Goal: Task Accomplishment & Management: Manage account settings

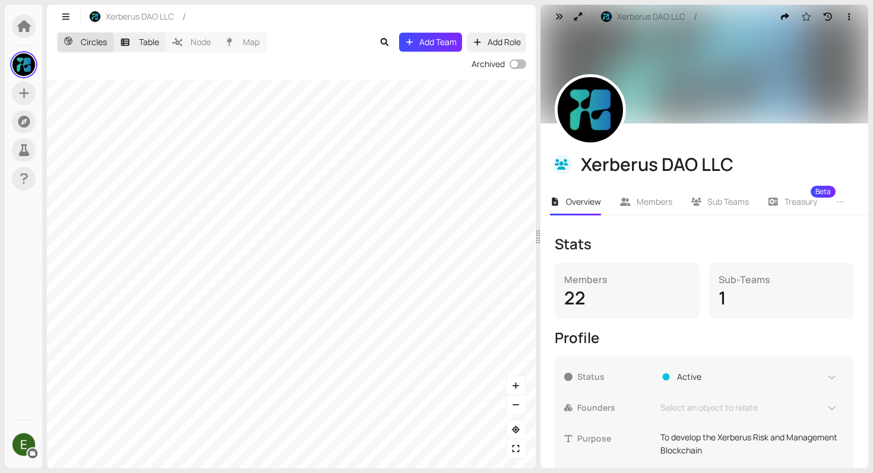
click at [146, 46] on label "Table" at bounding box center [139, 42] width 52 height 19
click at [113, 33] on input "Table" at bounding box center [113, 33] width 0 height 0
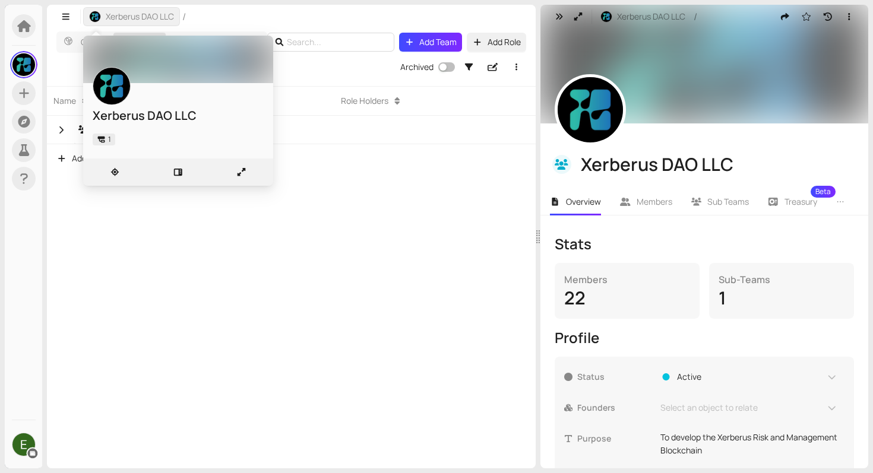
click at [128, 22] on span "Xerberus DAO LLC" at bounding box center [140, 16] width 68 height 13
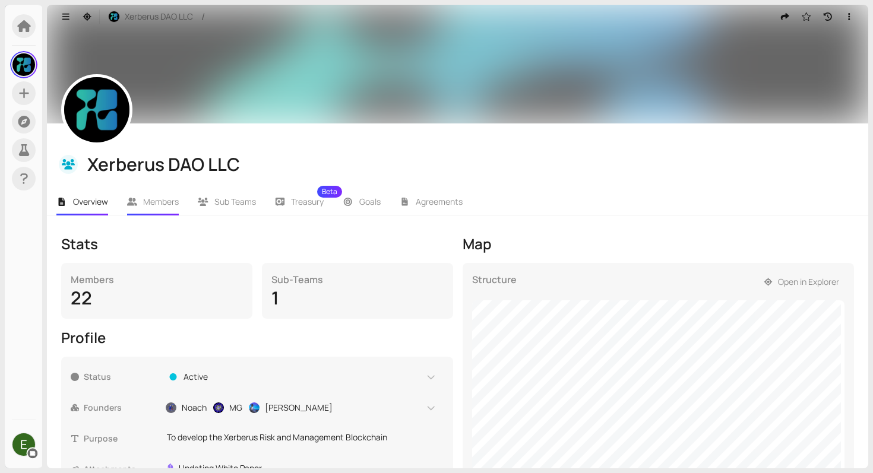
click at [157, 202] on span "Members" at bounding box center [161, 201] width 36 height 11
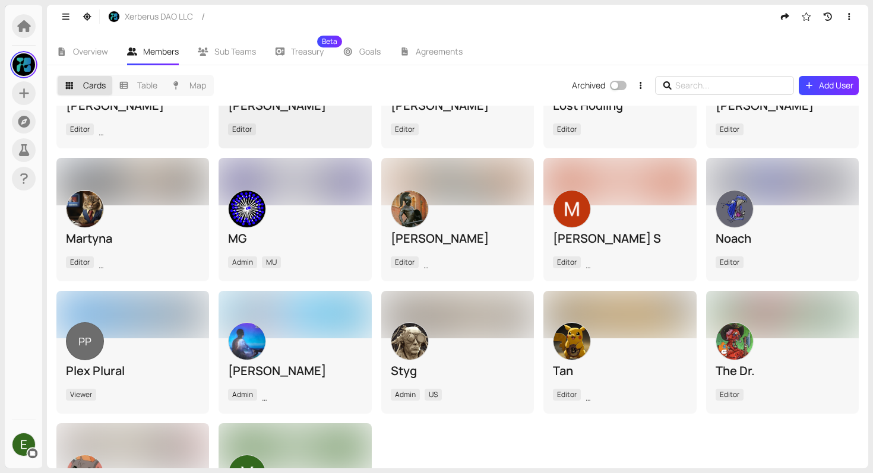
scroll to position [232, 0]
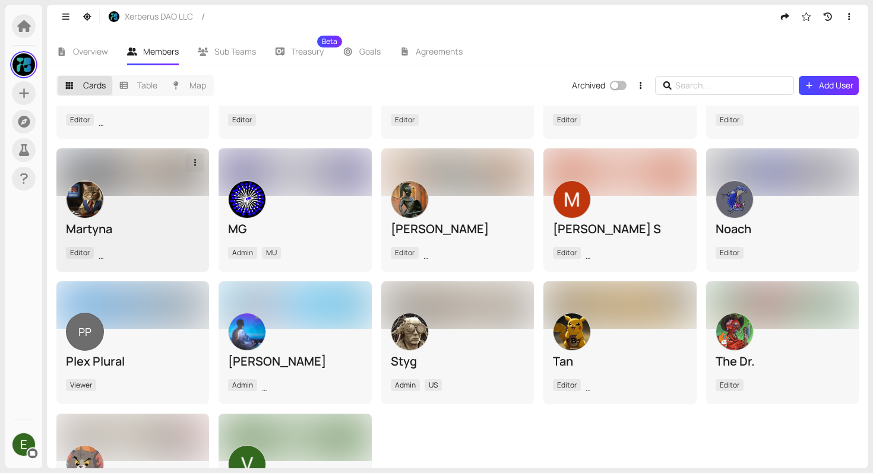
click at [194, 160] on icon "button" at bounding box center [195, 163] width 2 height 7
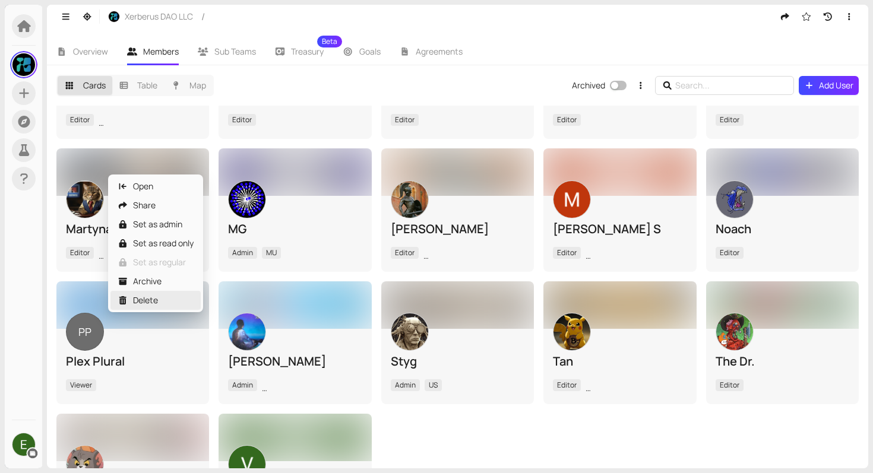
click at [146, 302] on div "Delete" at bounding box center [156, 300] width 76 height 13
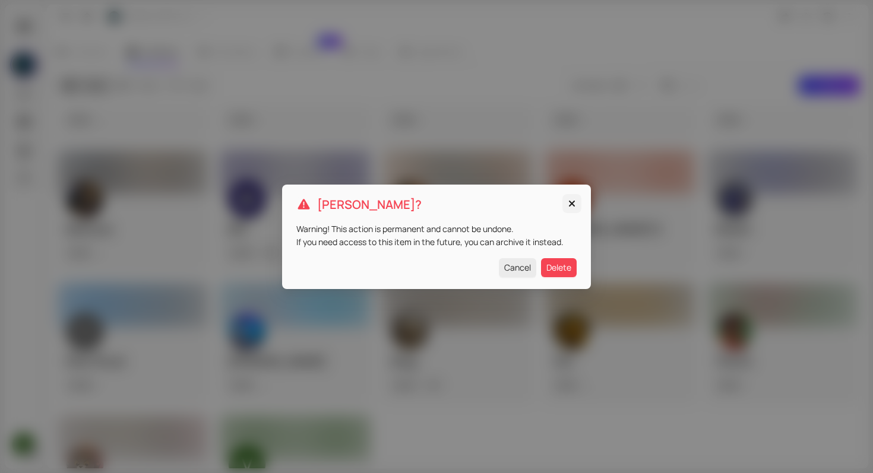
click at [571, 205] on icon "Close" at bounding box center [572, 203] width 6 height 6
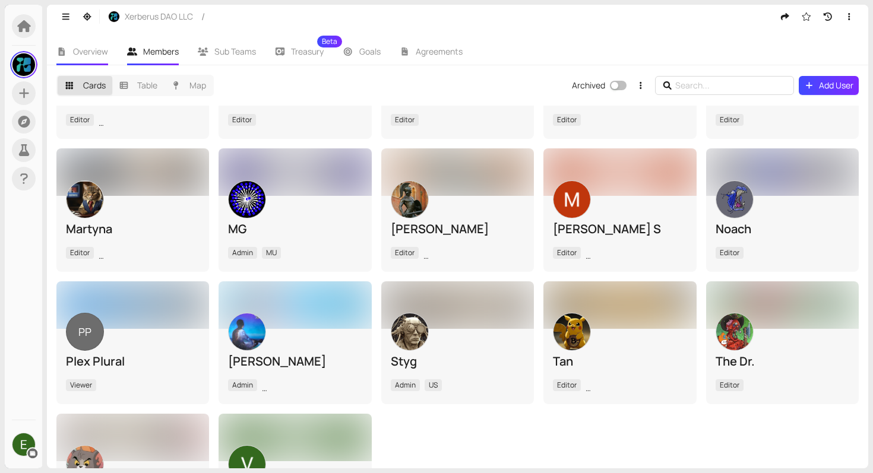
click at [102, 52] on span "Overview" at bounding box center [90, 51] width 35 height 11
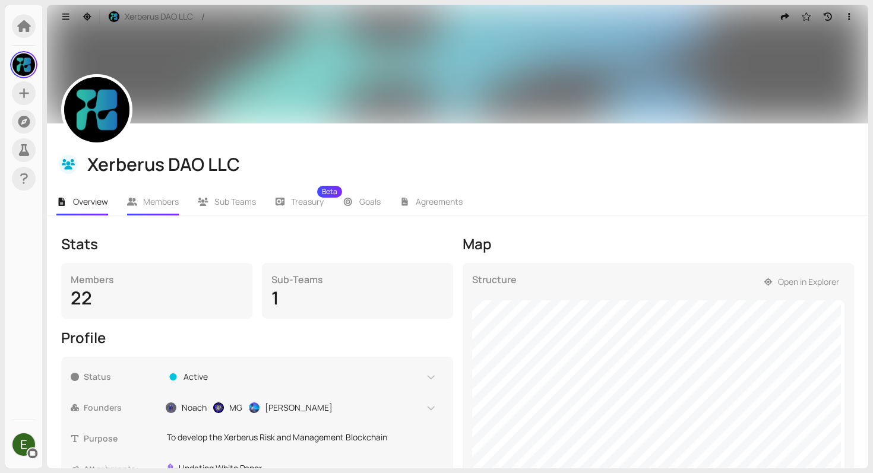
click at [161, 204] on span "Members" at bounding box center [161, 201] width 36 height 11
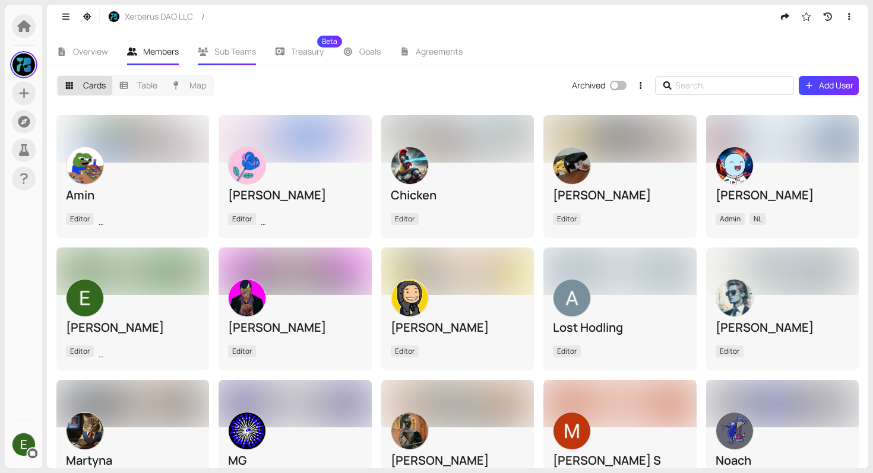
click at [232, 43] on li "Sub Teams" at bounding box center [226, 51] width 77 height 27
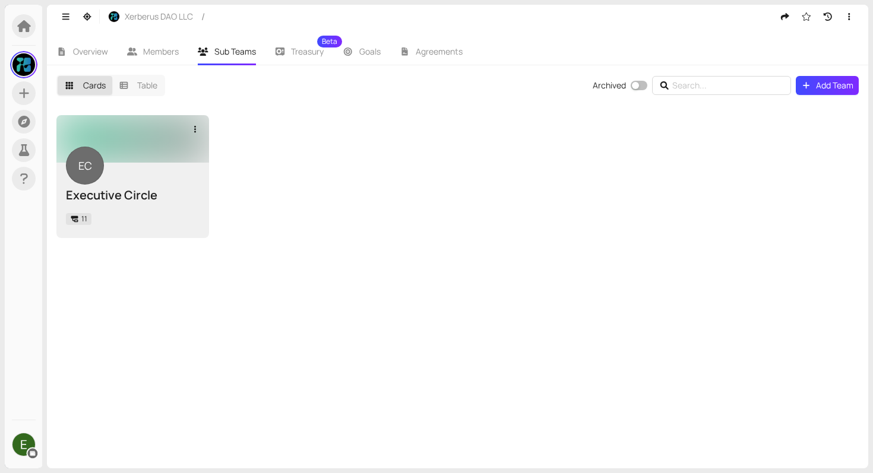
click at [187, 200] on div "Executive Circle" at bounding box center [133, 195] width 134 height 17
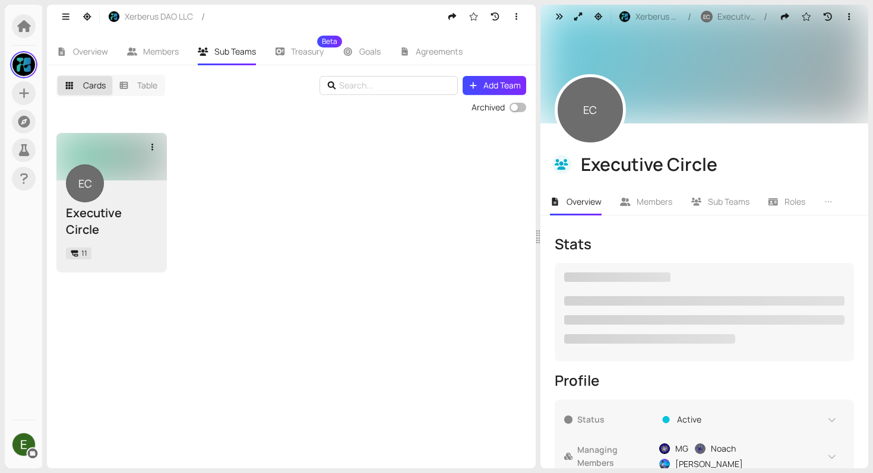
checkbox input "true"
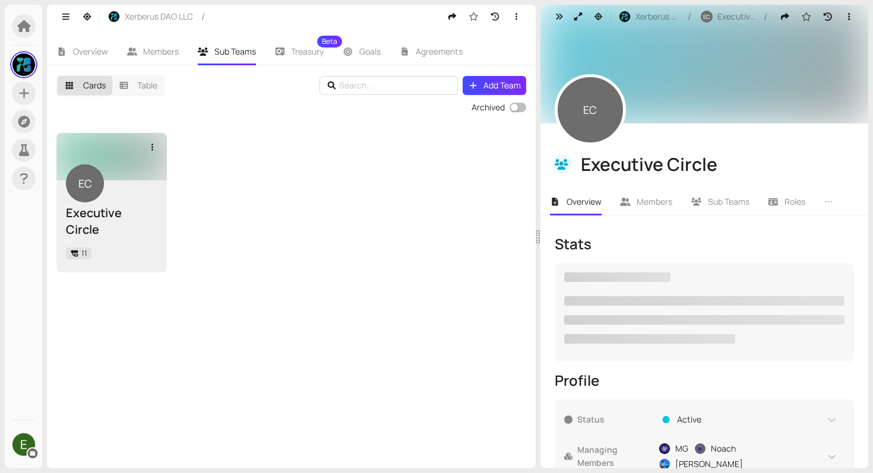
checkbox input "true"
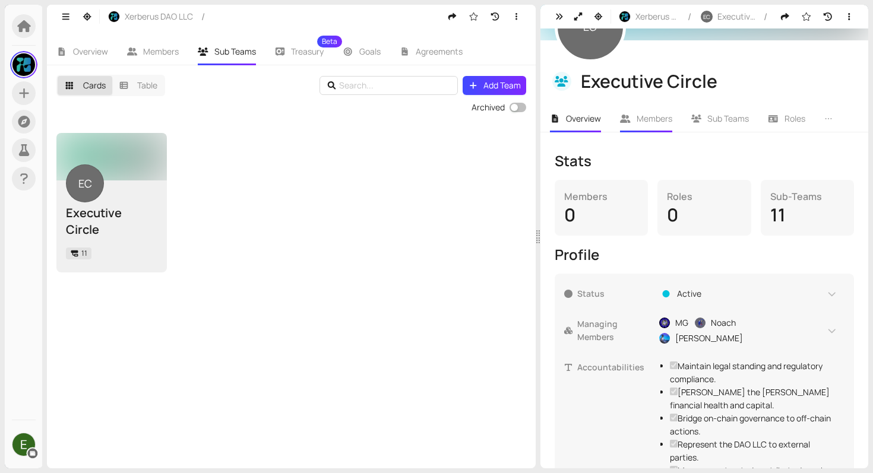
scroll to position [219, 0]
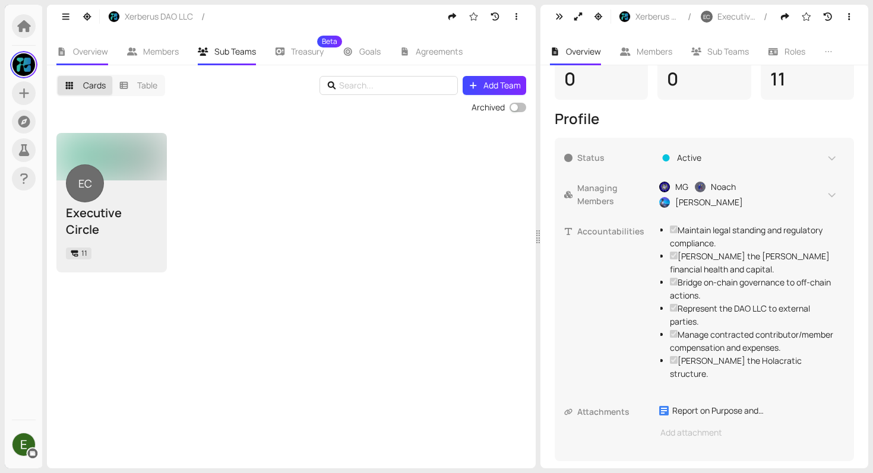
click at [89, 53] on span "Overview" at bounding box center [90, 51] width 35 height 11
checkbox input "true"
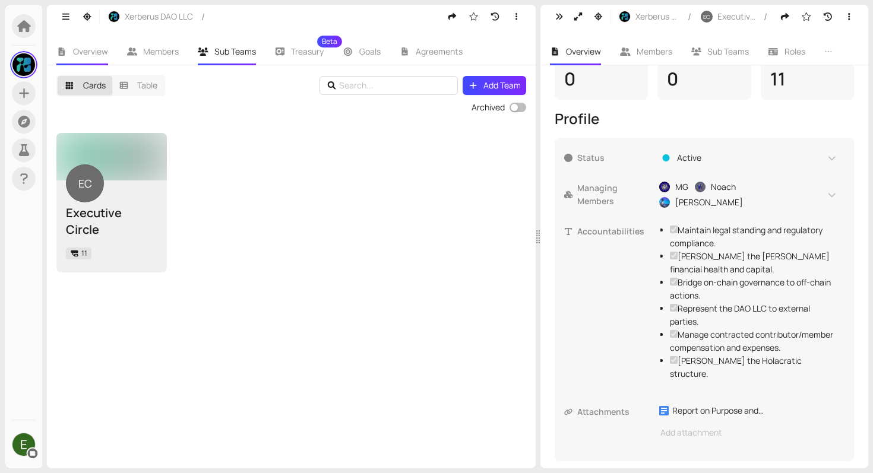
checkbox input "true"
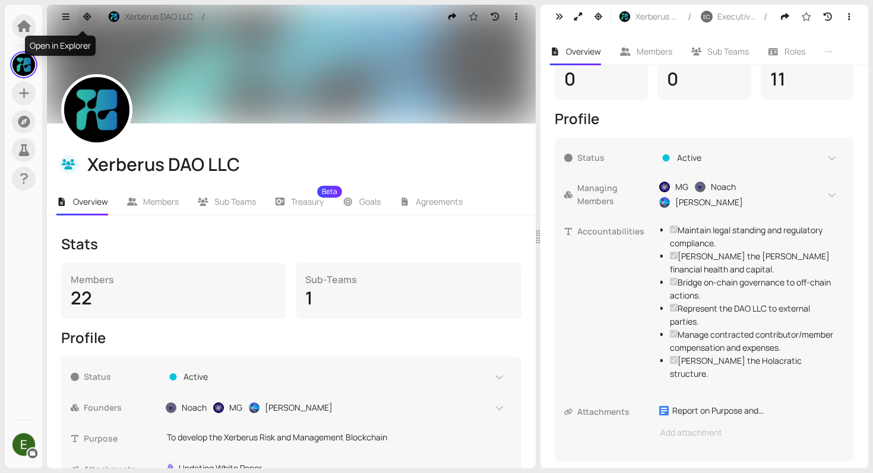
click at [87, 18] on icon "button" at bounding box center [87, 16] width 11 height 8
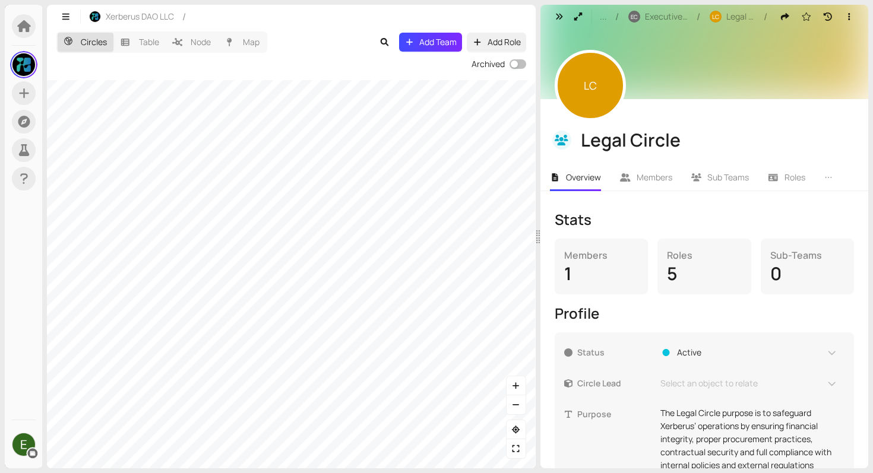
scroll to position [27, 0]
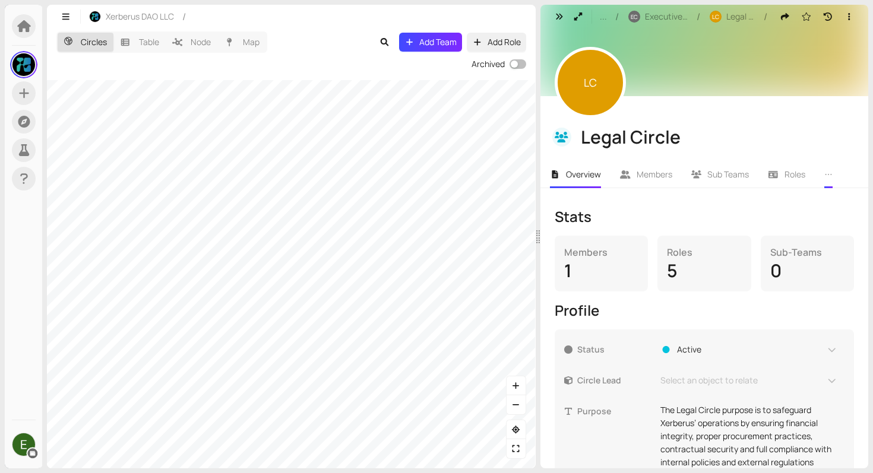
click at [834, 172] on li at bounding box center [828, 174] width 27 height 27
click at [827, 173] on icon "ellipsis" at bounding box center [828, 174] width 8 height 8
click at [844, 14] on icon "button" at bounding box center [849, 16] width 11 height 8
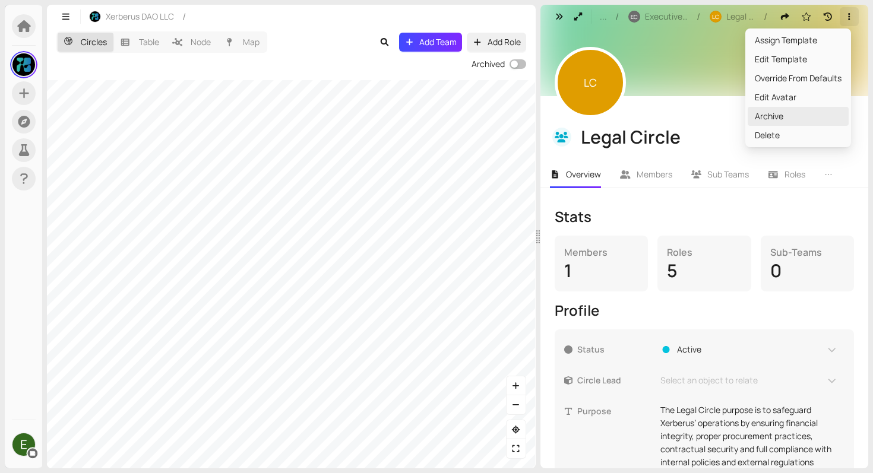
click at [789, 112] on span "Archive" at bounding box center [798, 116] width 87 height 13
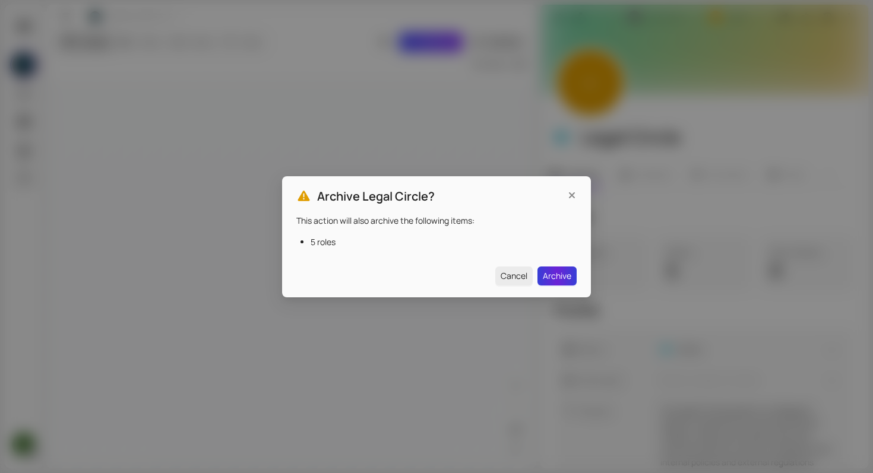
click at [556, 271] on span "Archive" at bounding box center [557, 276] width 29 height 13
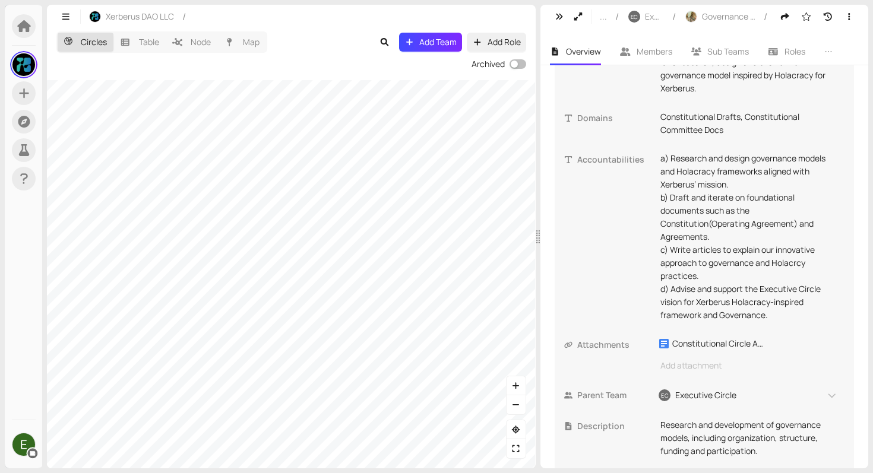
scroll to position [437, 0]
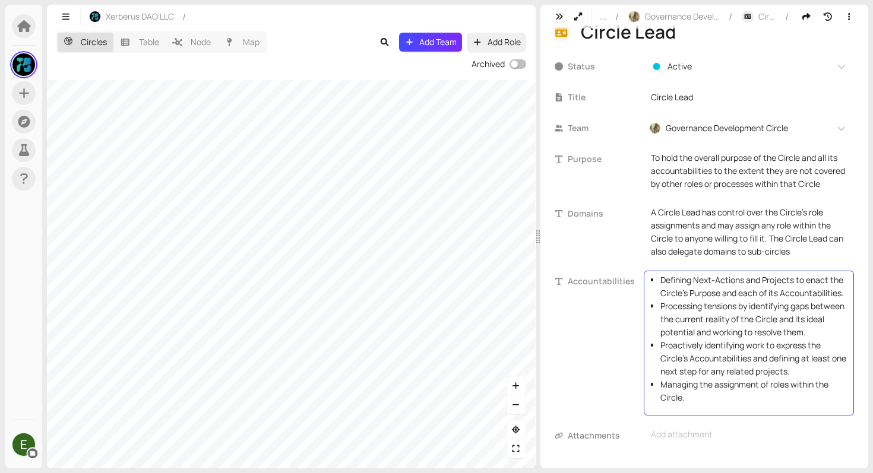
scroll to position [8, 0]
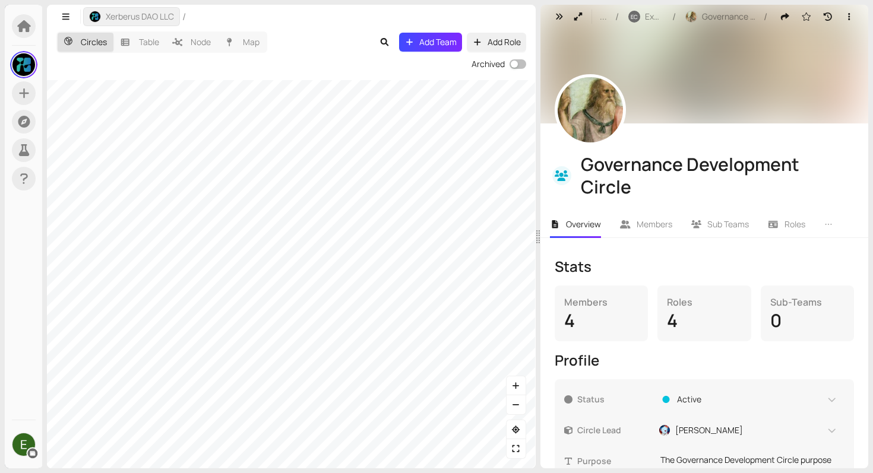
click at [105, 18] on button "Xerberus DAO LLC" at bounding box center [131, 16] width 97 height 19
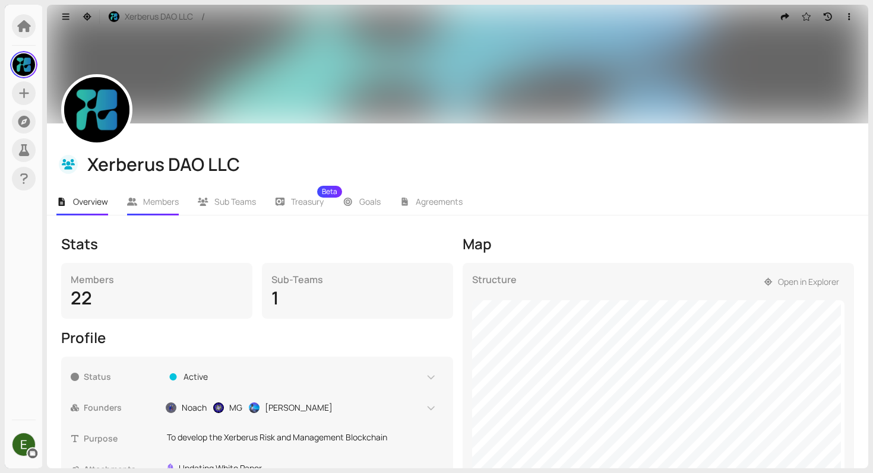
click at [144, 202] on span "Members" at bounding box center [161, 201] width 36 height 11
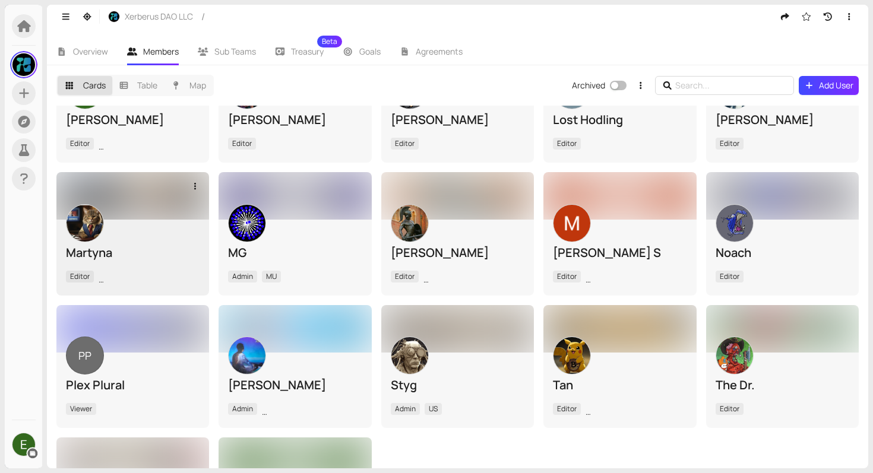
scroll to position [188, 0]
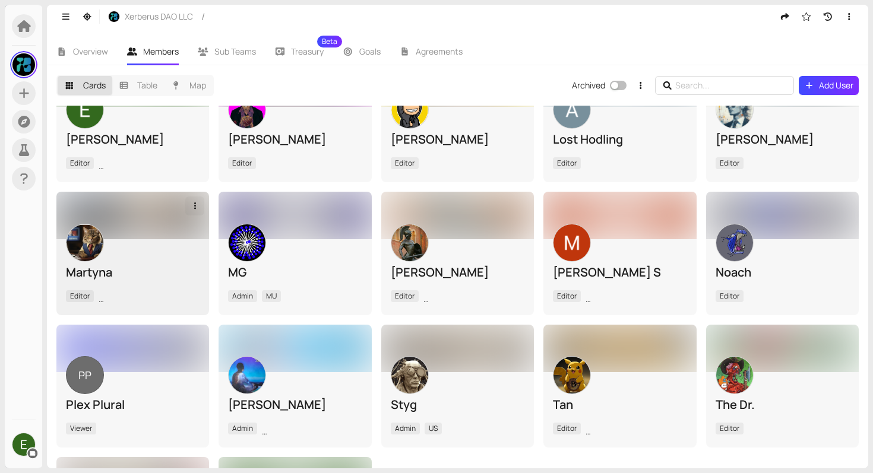
click at [195, 203] on icon "button" at bounding box center [195, 206] width 11 height 8
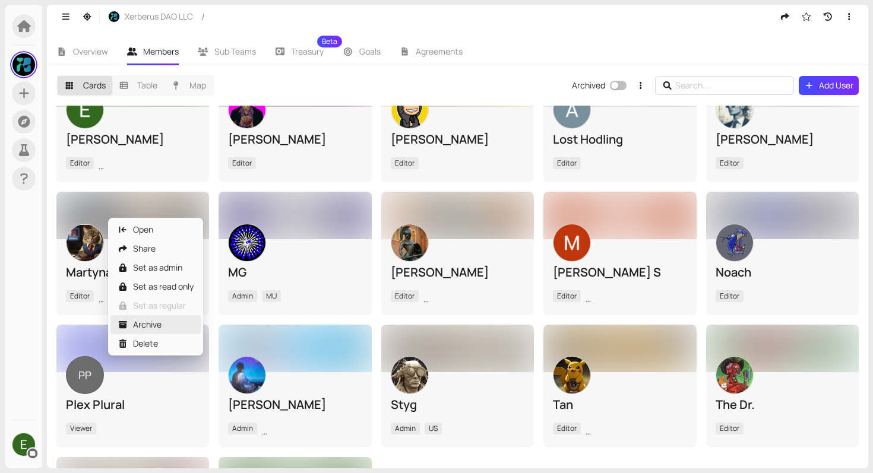
click at [157, 324] on div "Archive" at bounding box center [156, 324] width 76 height 13
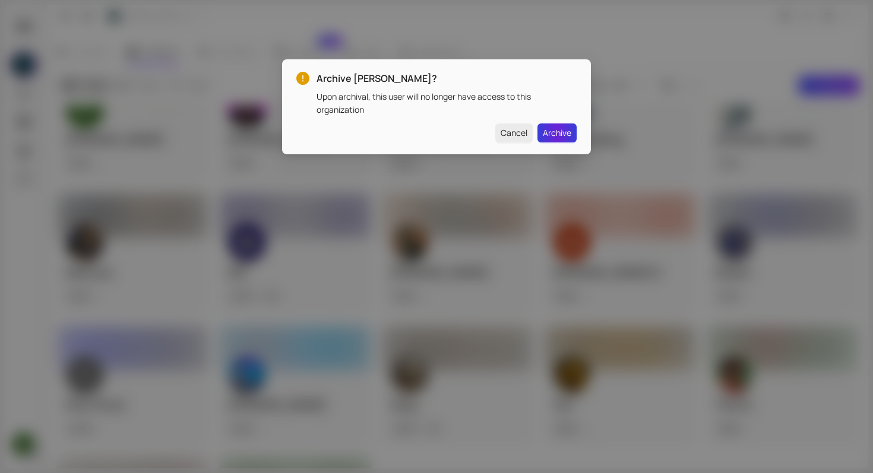
click at [554, 135] on span "Archive" at bounding box center [557, 133] width 29 height 13
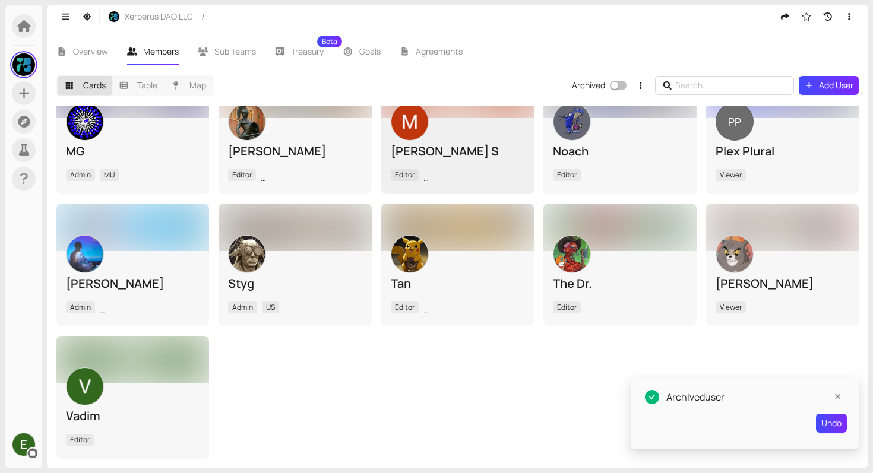
scroll to position [0, 0]
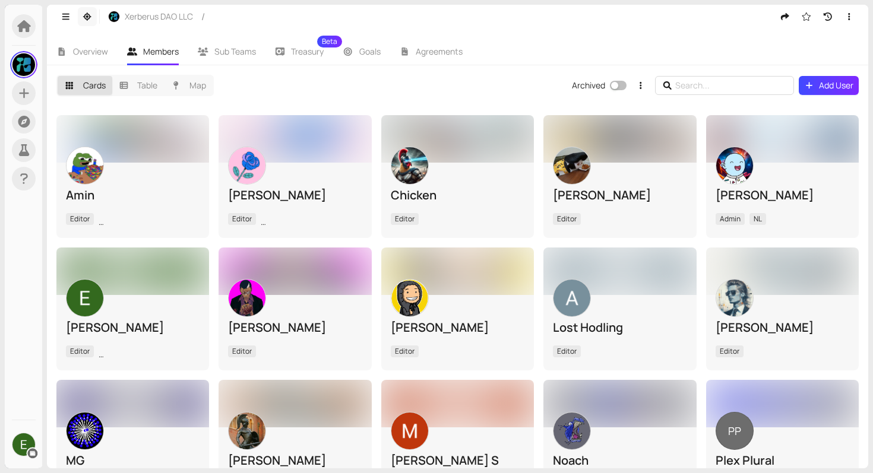
click at [89, 18] on icon "button" at bounding box center [87, 16] width 8 height 8
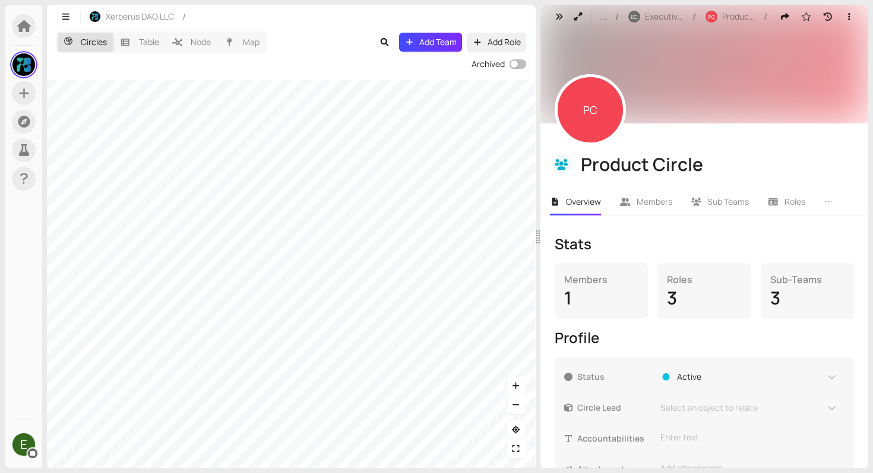
scroll to position [76, 0]
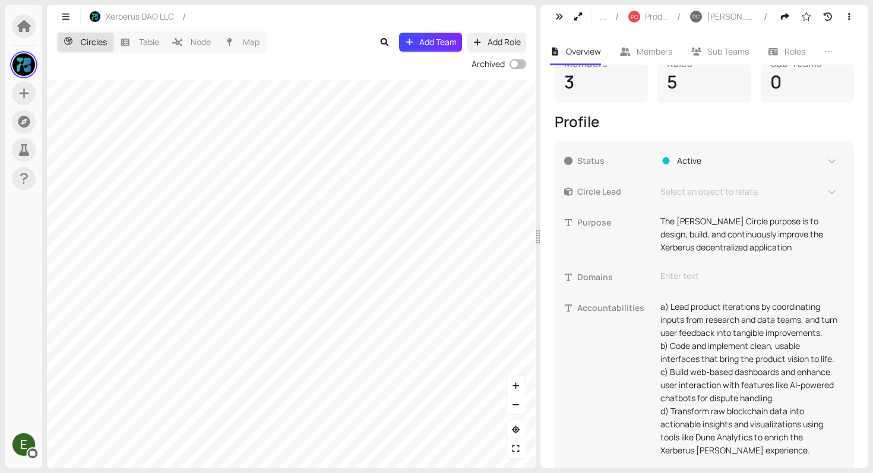
scroll to position [360, 0]
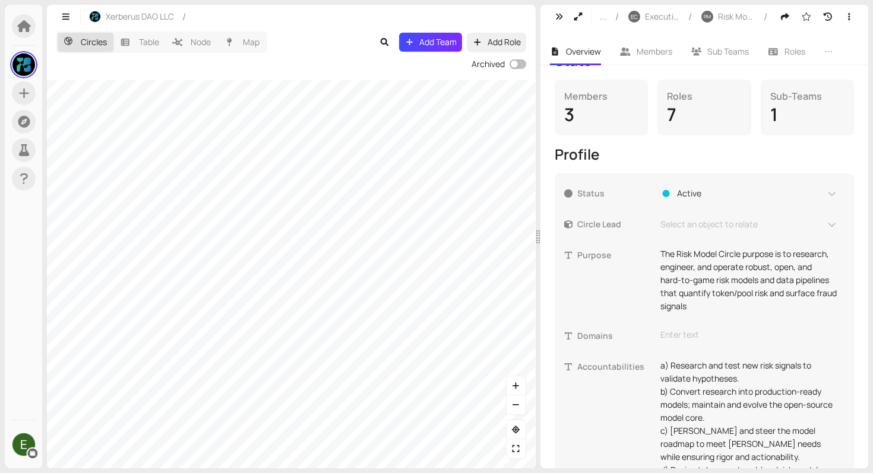
scroll to position [207, 0]
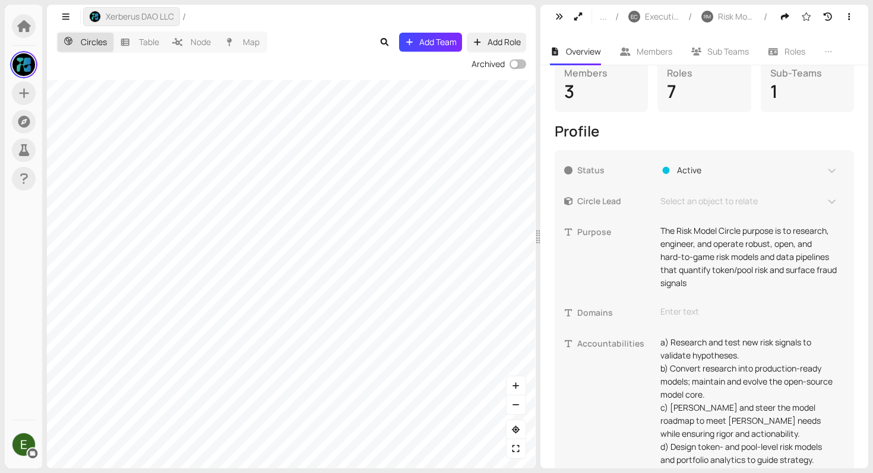
click at [104, 15] on button "Xerberus DAO LLC" at bounding box center [131, 16] width 97 height 19
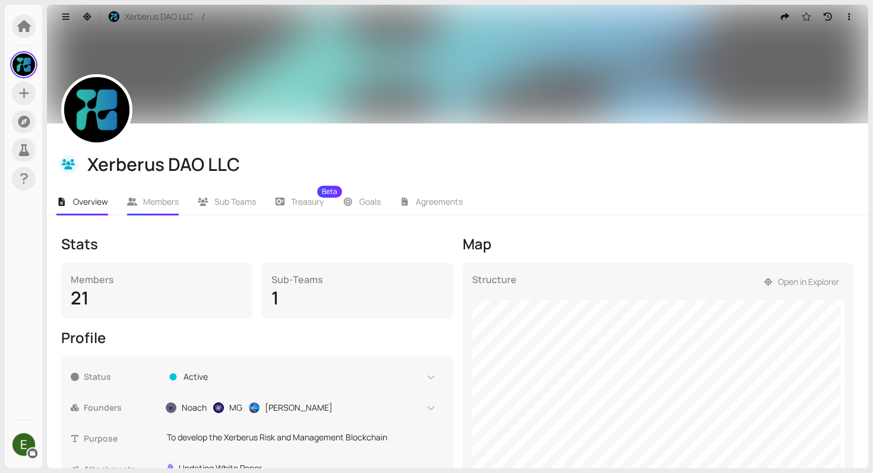
click at [165, 200] on span "Members" at bounding box center [161, 201] width 36 height 11
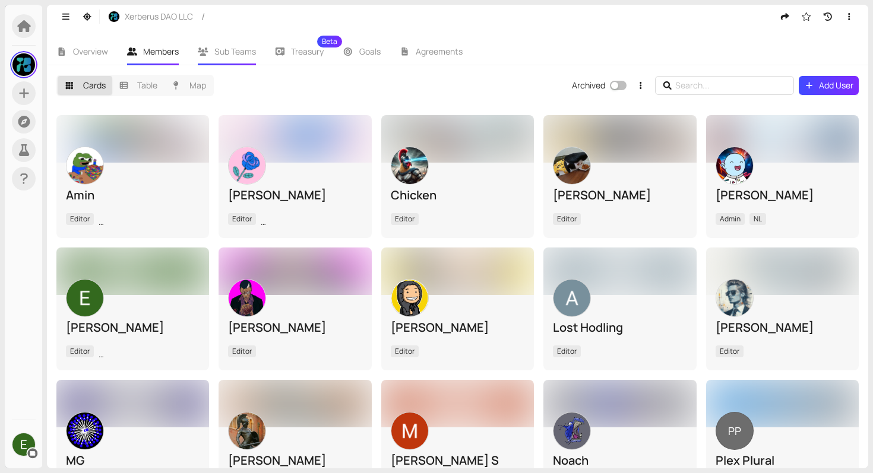
click at [222, 53] on span "Sub Teams" at bounding box center [235, 51] width 42 height 11
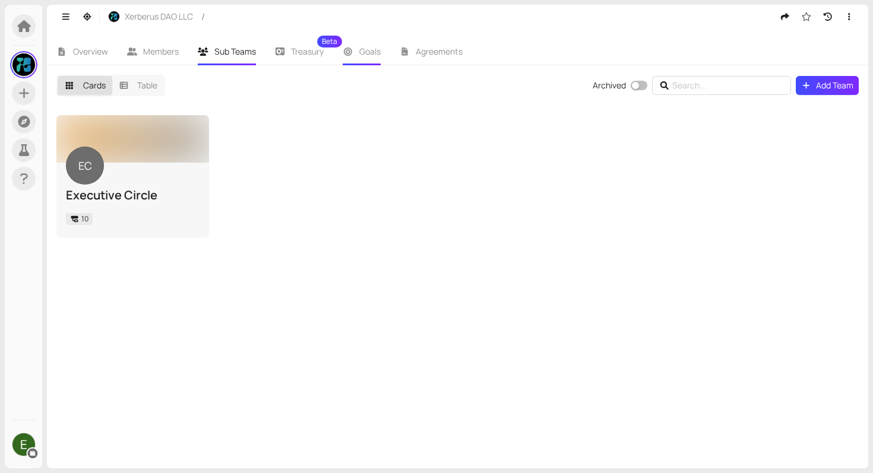
click at [368, 55] on span "Goals" at bounding box center [369, 51] width 21 height 11
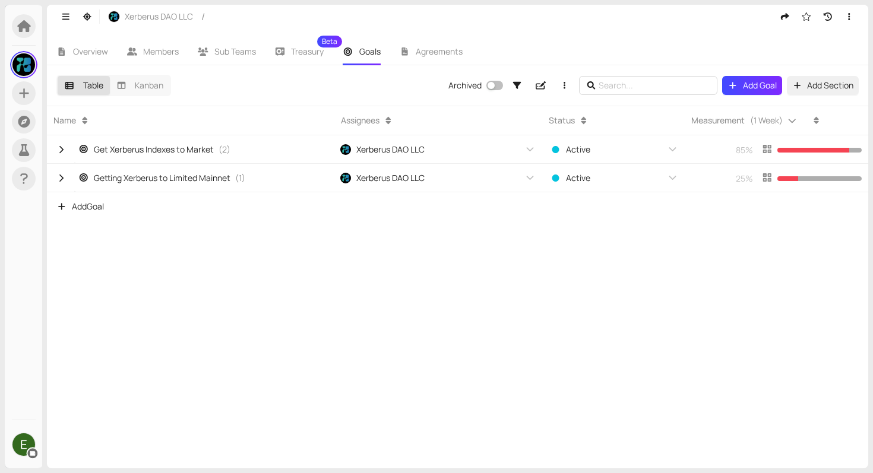
click at [95, 37] on div "Overview Members Sub Teams Treasury Beta Goals Agreements" at bounding box center [457, 47] width 821 height 37
click at [95, 51] on span "Overview" at bounding box center [90, 51] width 35 height 11
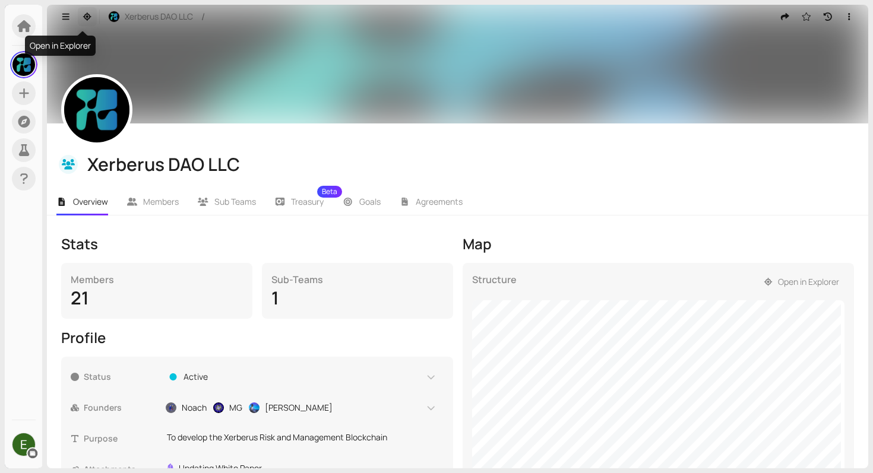
click at [84, 14] on icon "button" at bounding box center [87, 16] width 11 height 8
